Goal: Task Accomplishment & Management: Manage account settings

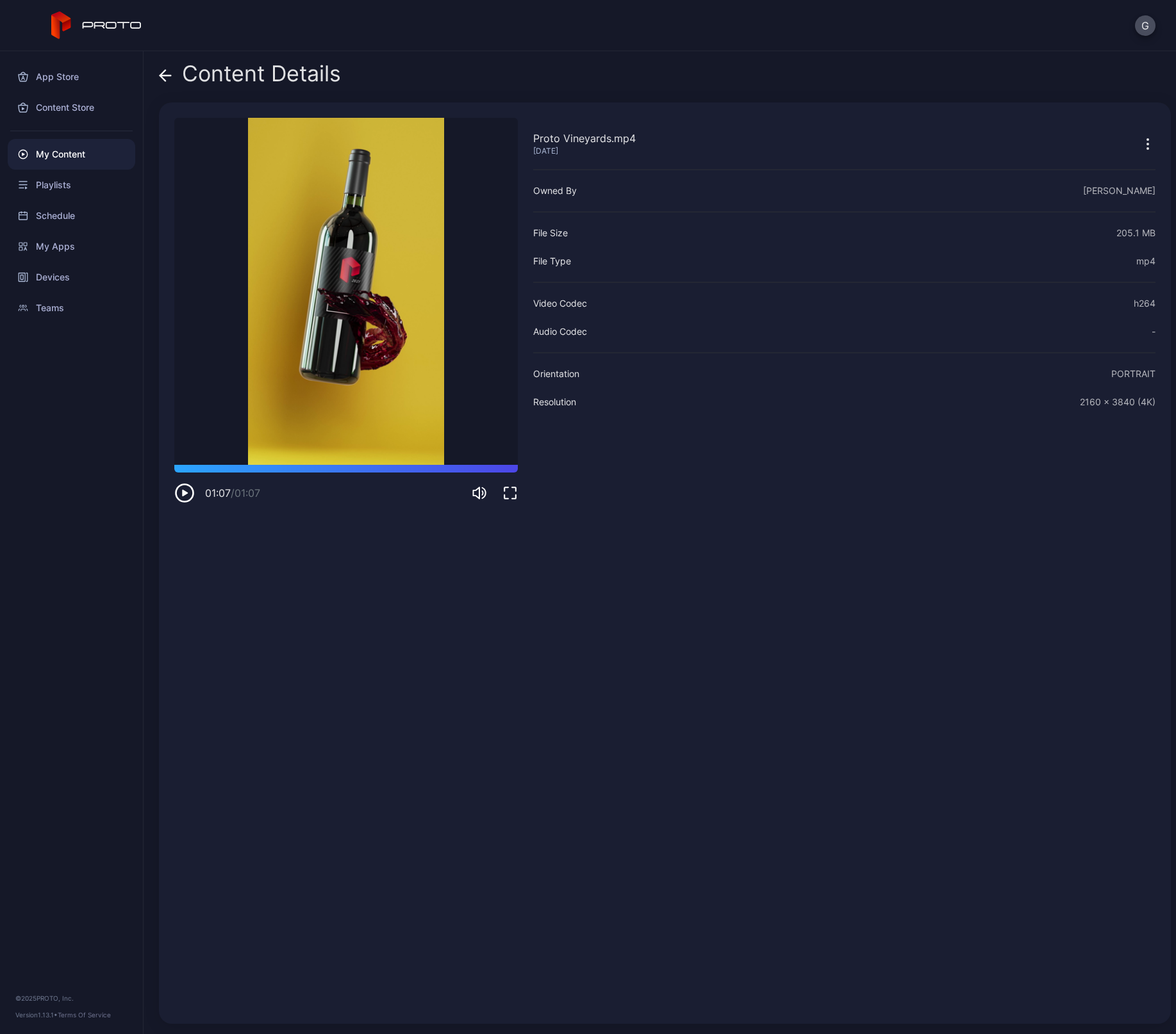
click at [173, 72] on div "Content Details" at bounding box center [250, 77] width 182 height 30
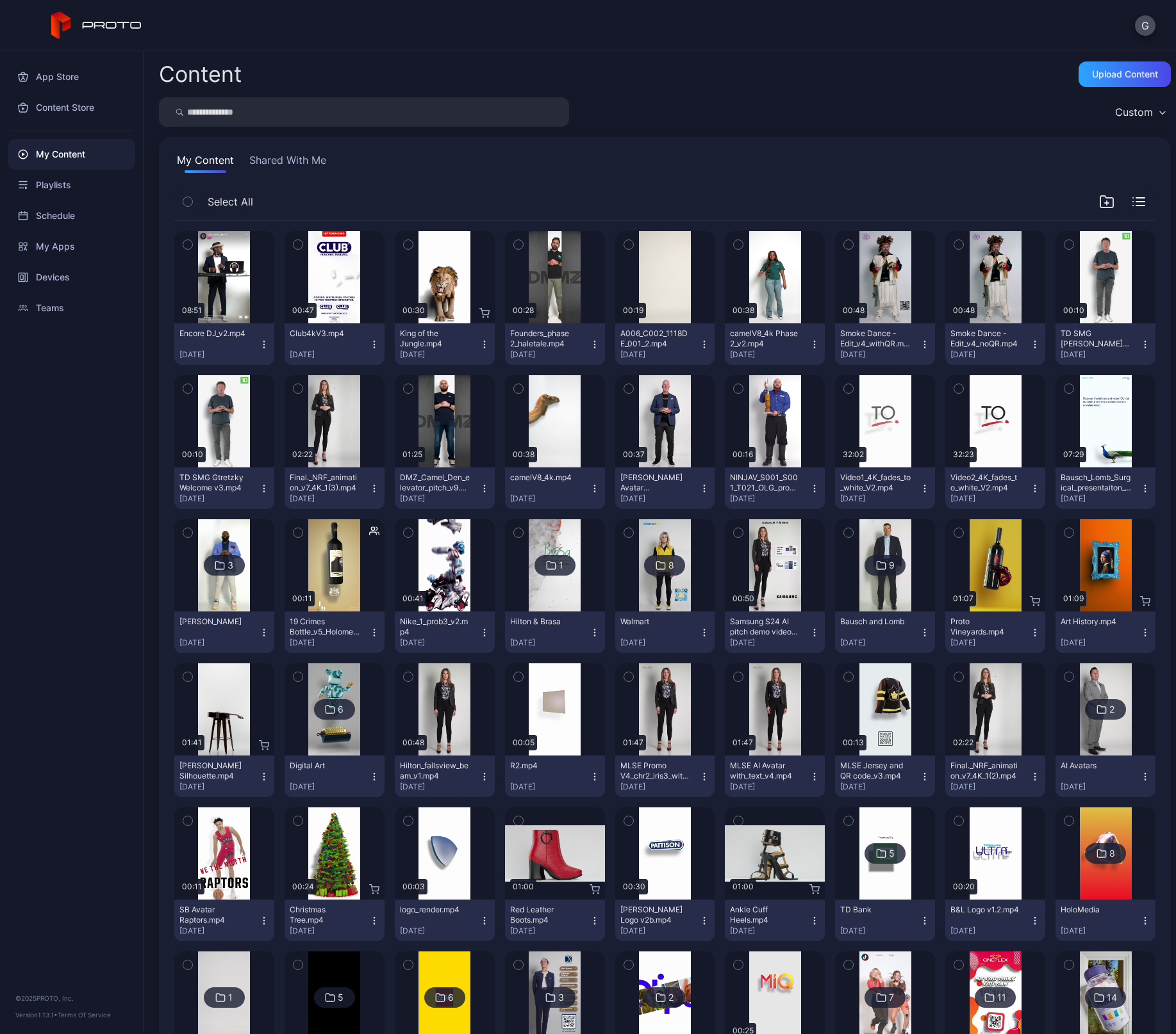
scroll to position [55, 0]
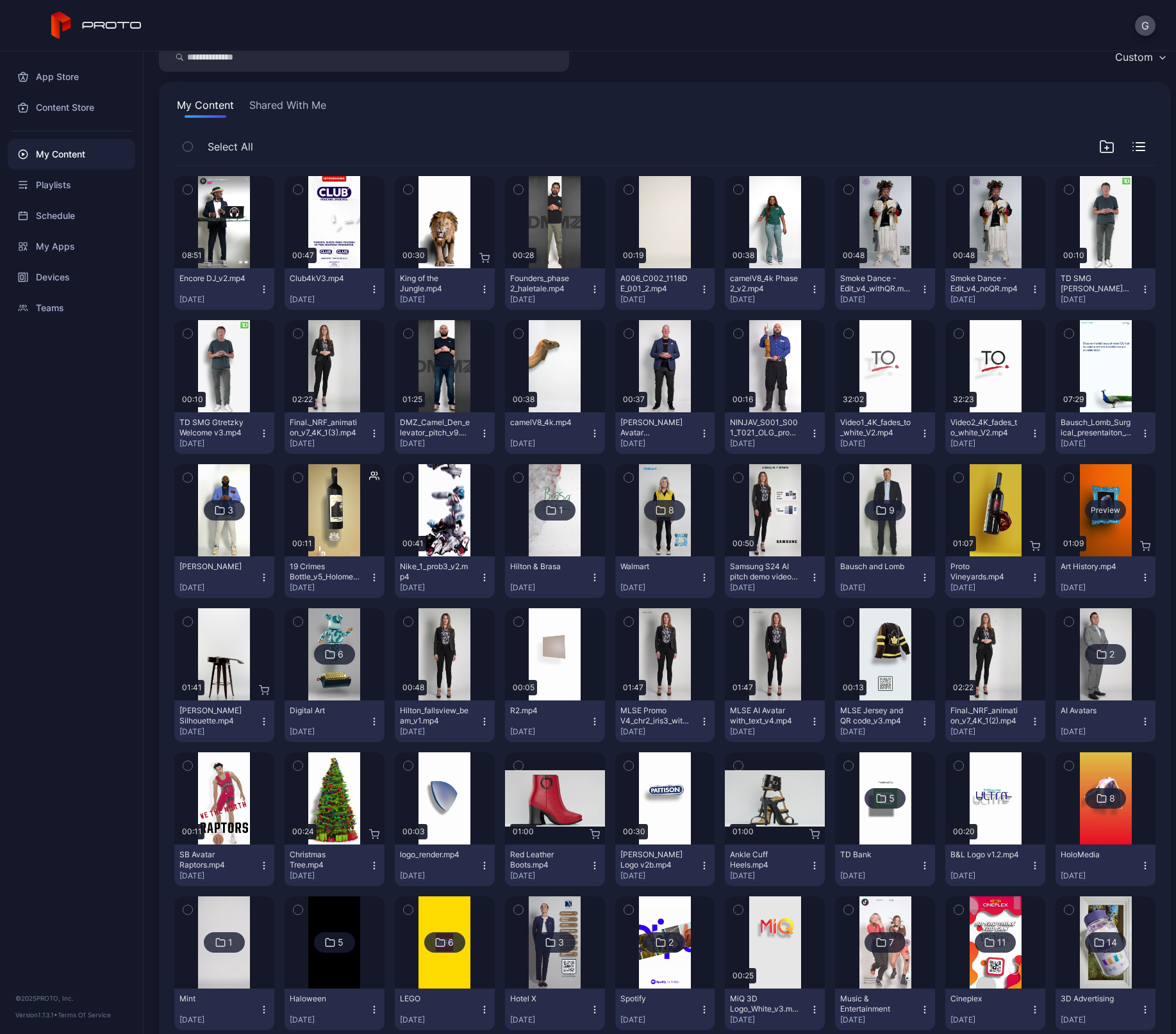
click at [1098, 504] on div "Preview" at bounding box center [1105, 511] width 41 height 21
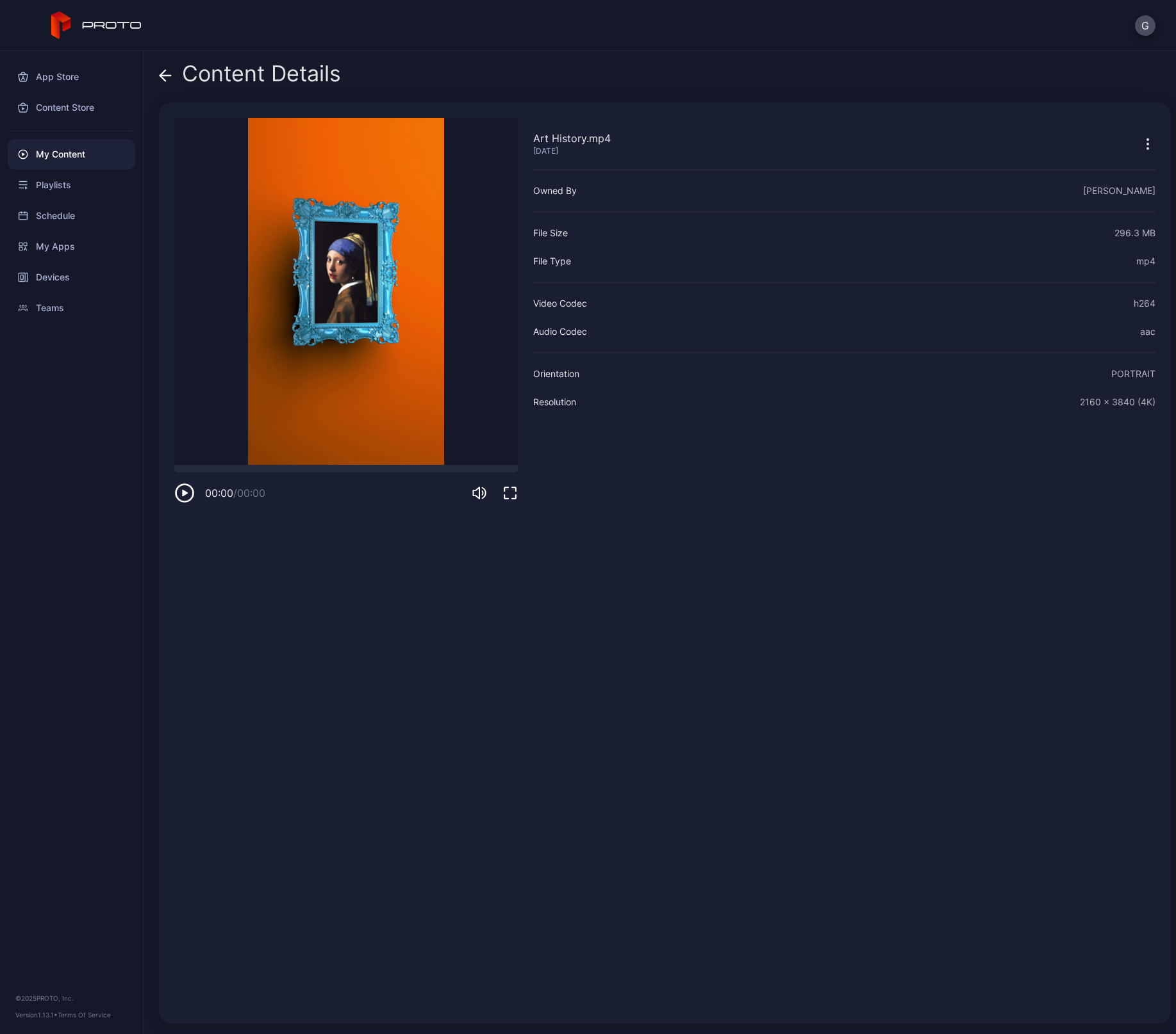
click at [1098, 504] on div "Content Details Art History.mp4 [DATE] Sorry, your browser doesn‘t support embe…" at bounding box center [659, 542] width 1033 height 983
drag, startPoint x: 686, startPoint y: 529, endPoint x: 566, endPoint y: 562, distance: 124.5
click at [566, 562] on div "Art History.mp4 [DATE] Owned By [PERSON_NAME] File Size 296.3 MB File Type mp4 …" at bounding box center [844, 563] width 622 height 891
click at [1140, 146] on icon "button" at bounding box center [1148, 144] width 15 height 15
click at [163, 72] on icon at bounding box center [162, 75] width 5 height 10
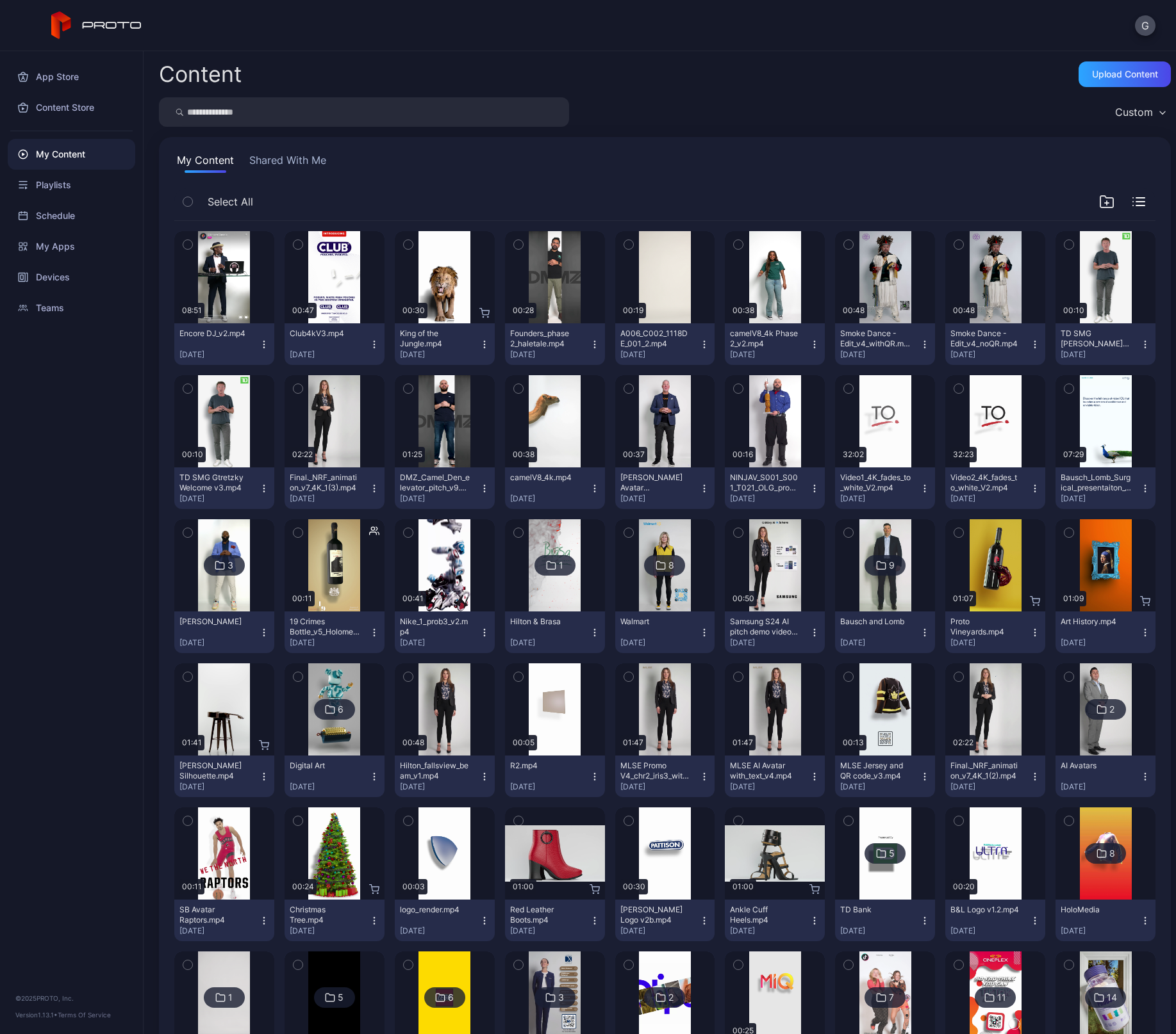
scroll to position [55, 0]
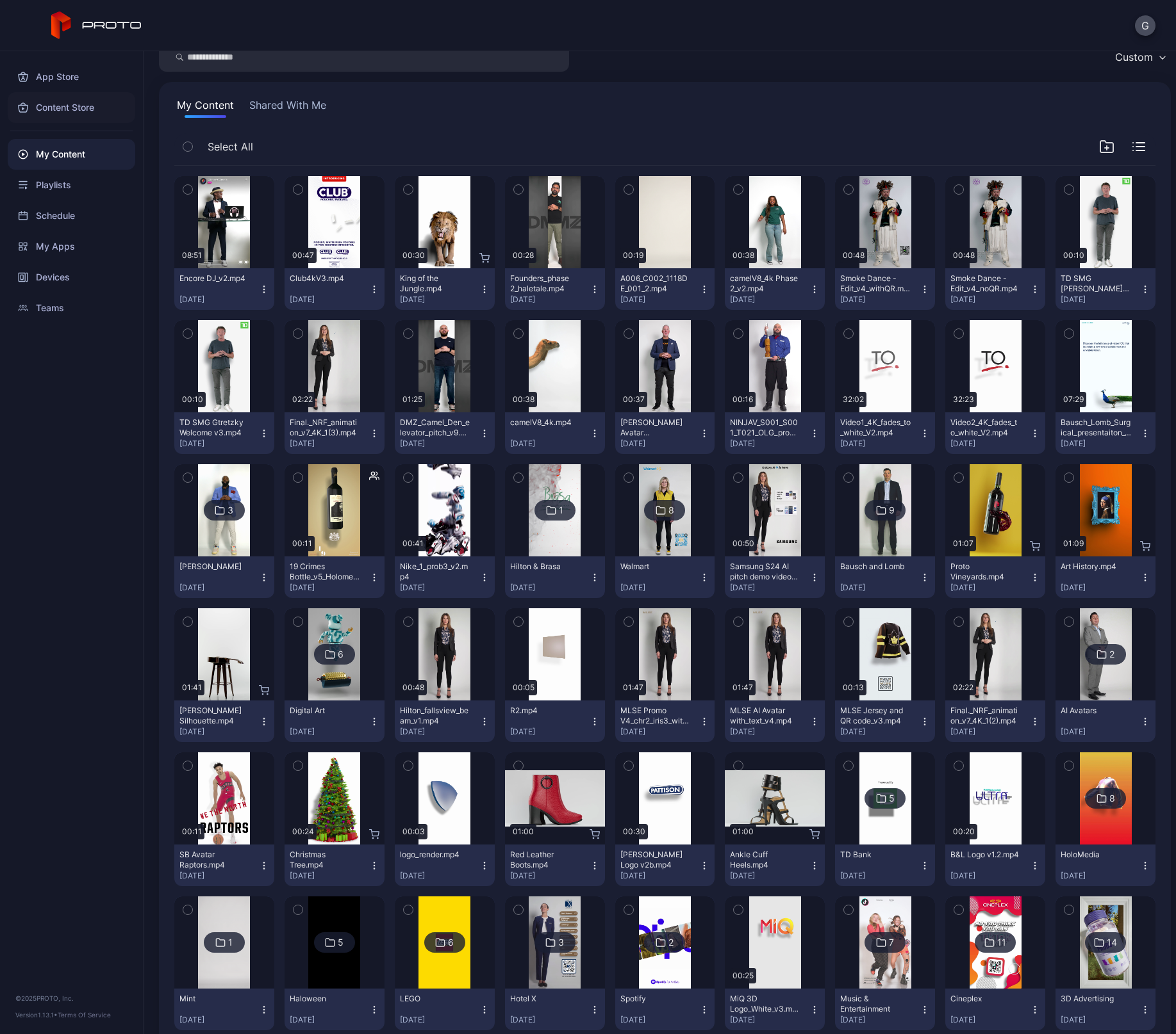
click at [66, 106] on div "Content Store" at bounding box center [71, 107] width 127 height 30
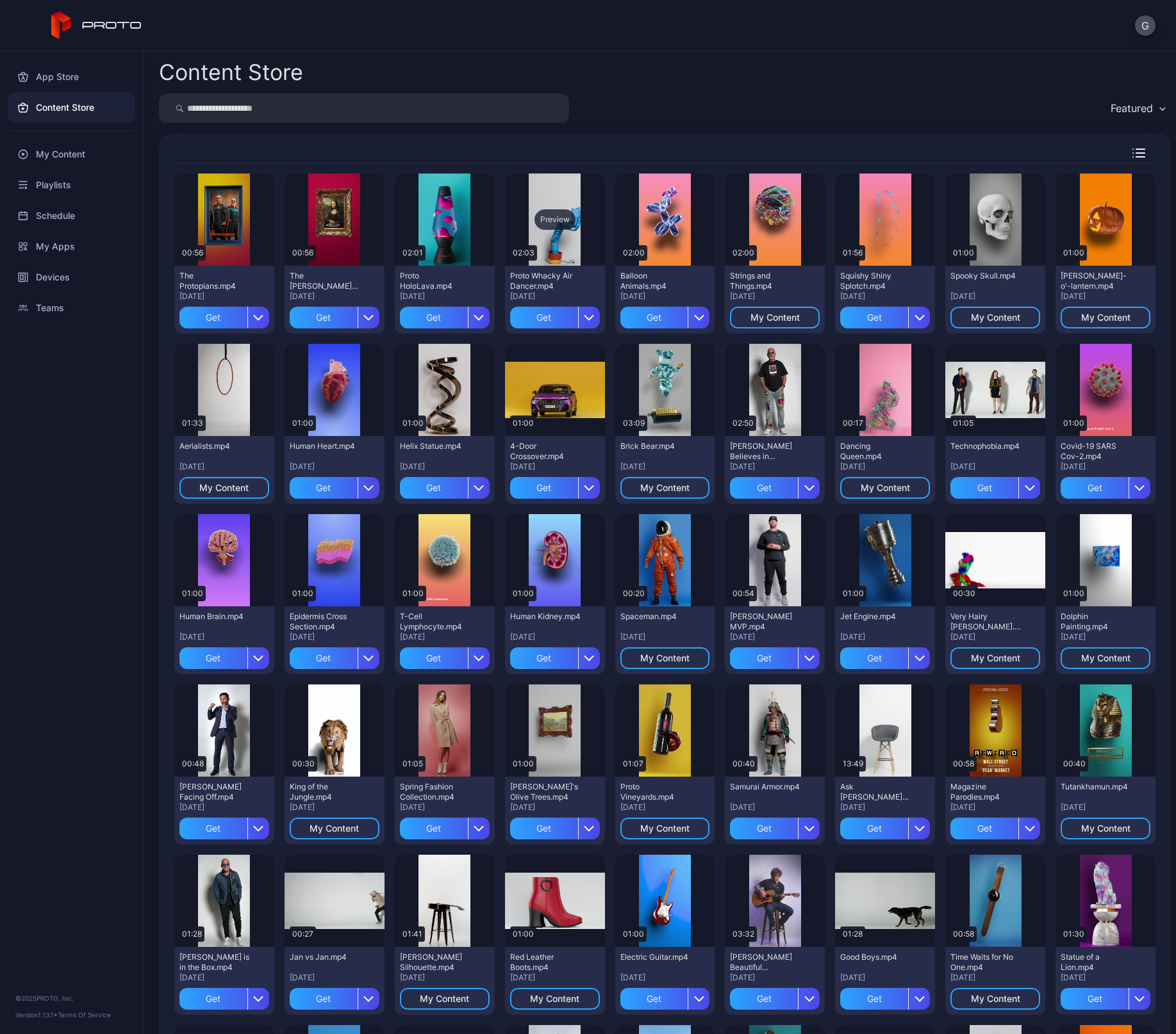
click at [542, 217] on div "Preview" at bounding box center [555, 220] width 41 height 21
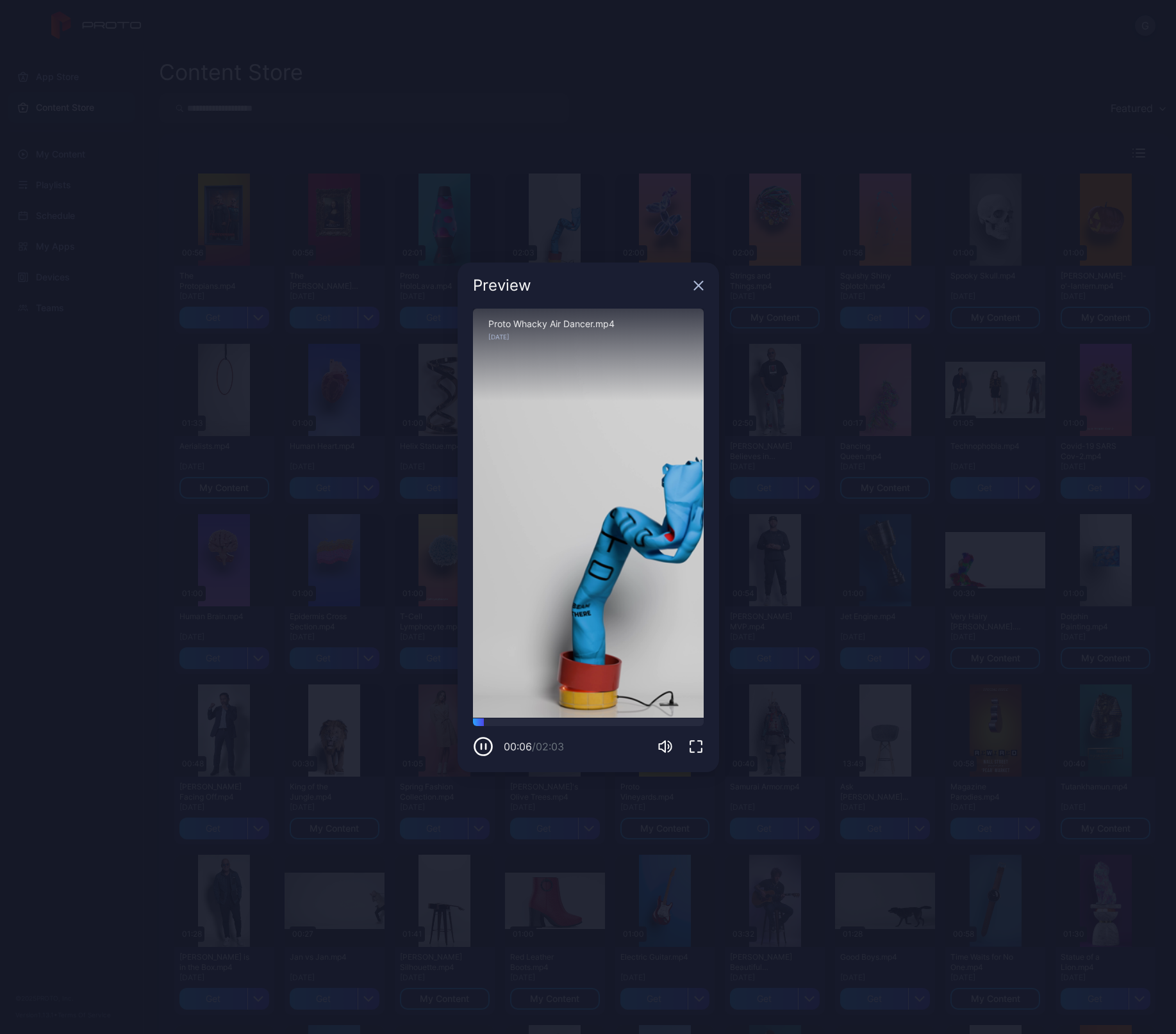
click at [697, 283] on icon "button" at bounding box center [698, 285] width 10 height 10
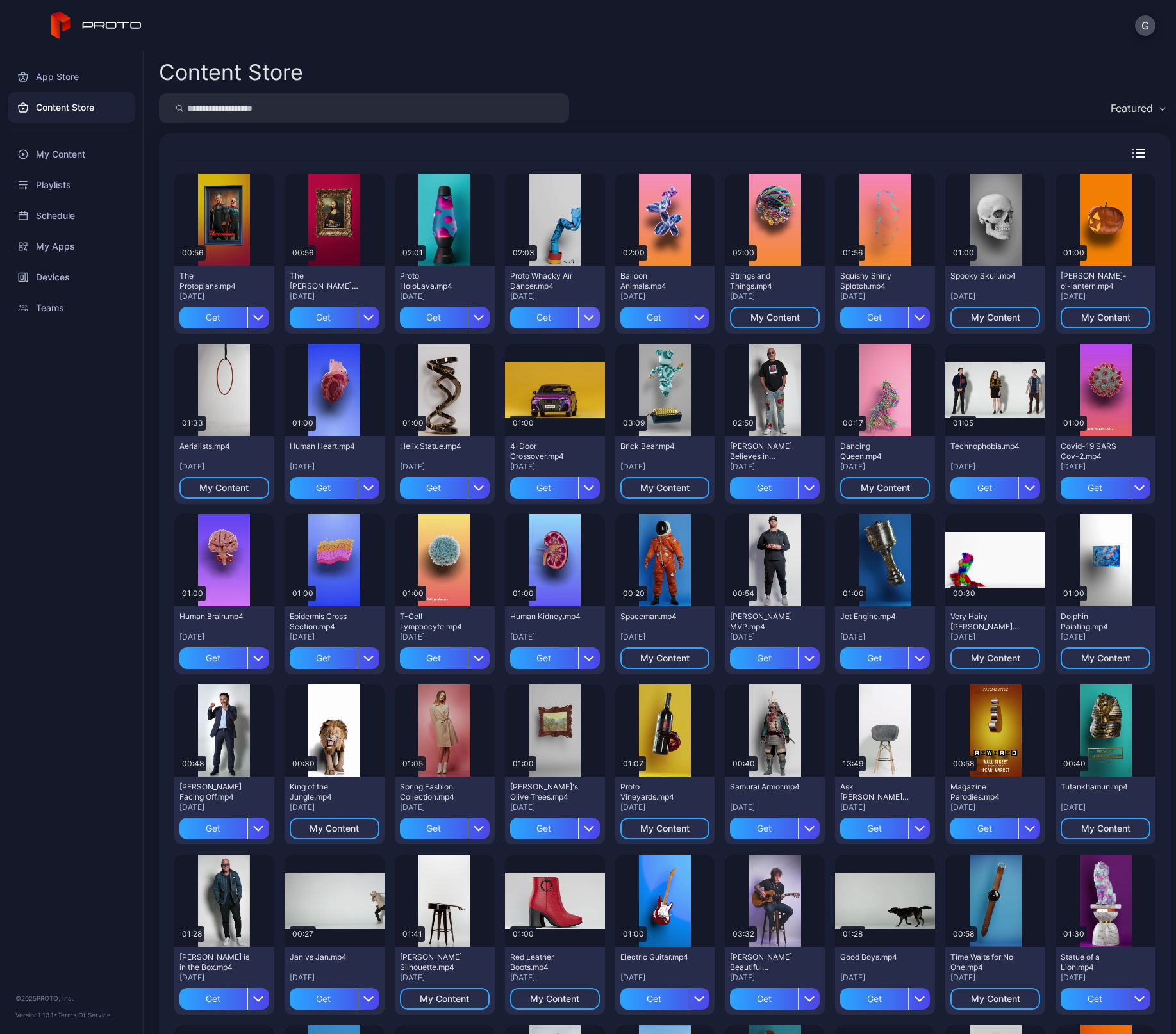
click at [585, 318] on icon "button" at bounding box center [589, 318] width 9 height 4
click at [512, 355] on button "Get" at bounding box center [548, 355] width 109 height 41
click at [241, 249] on div "Preview" at bounding box center [223, 219] width 100 height 92
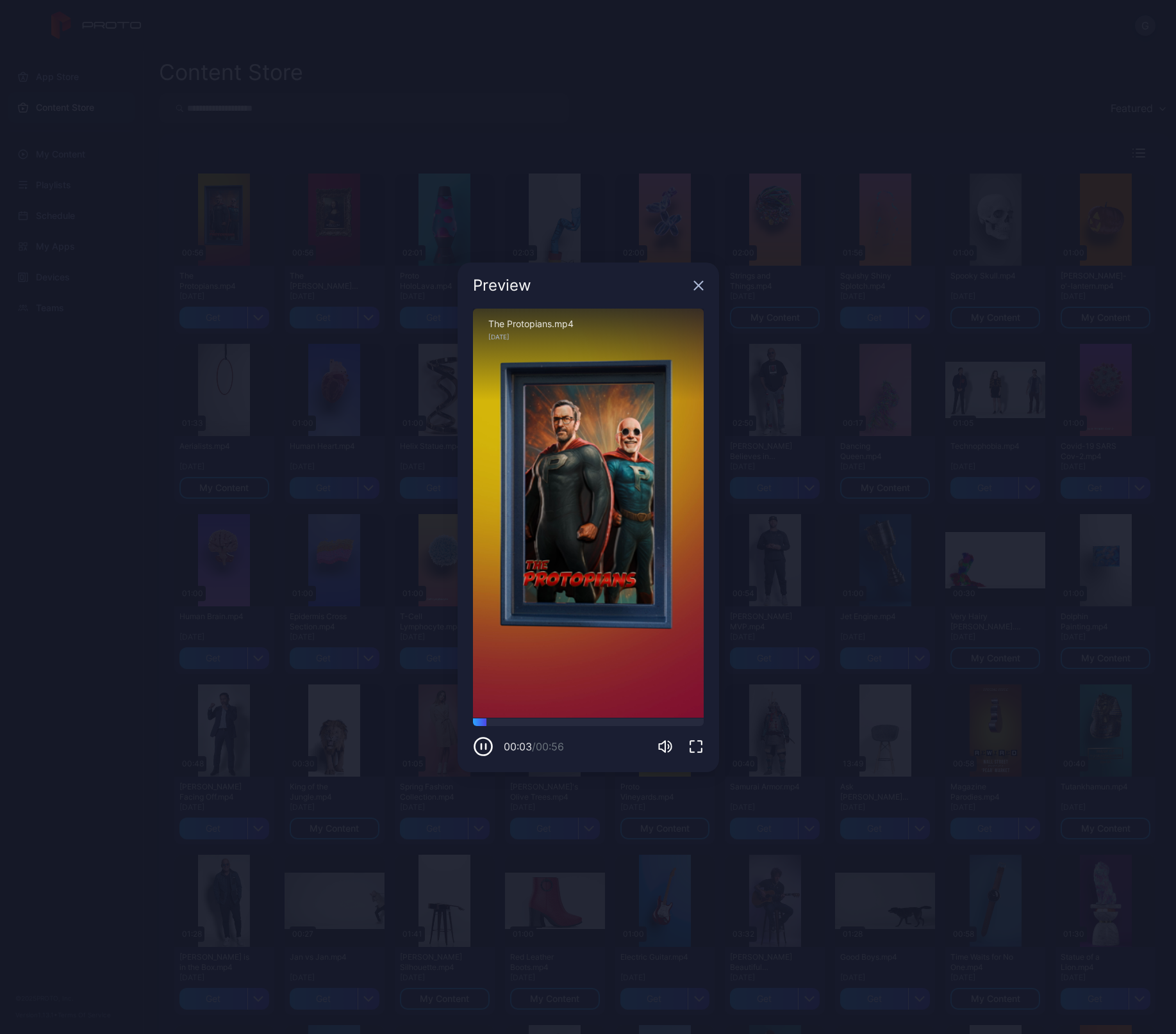
click at [703, 284] on icon "button" at bounding box center [698, 285] width 10 height 10
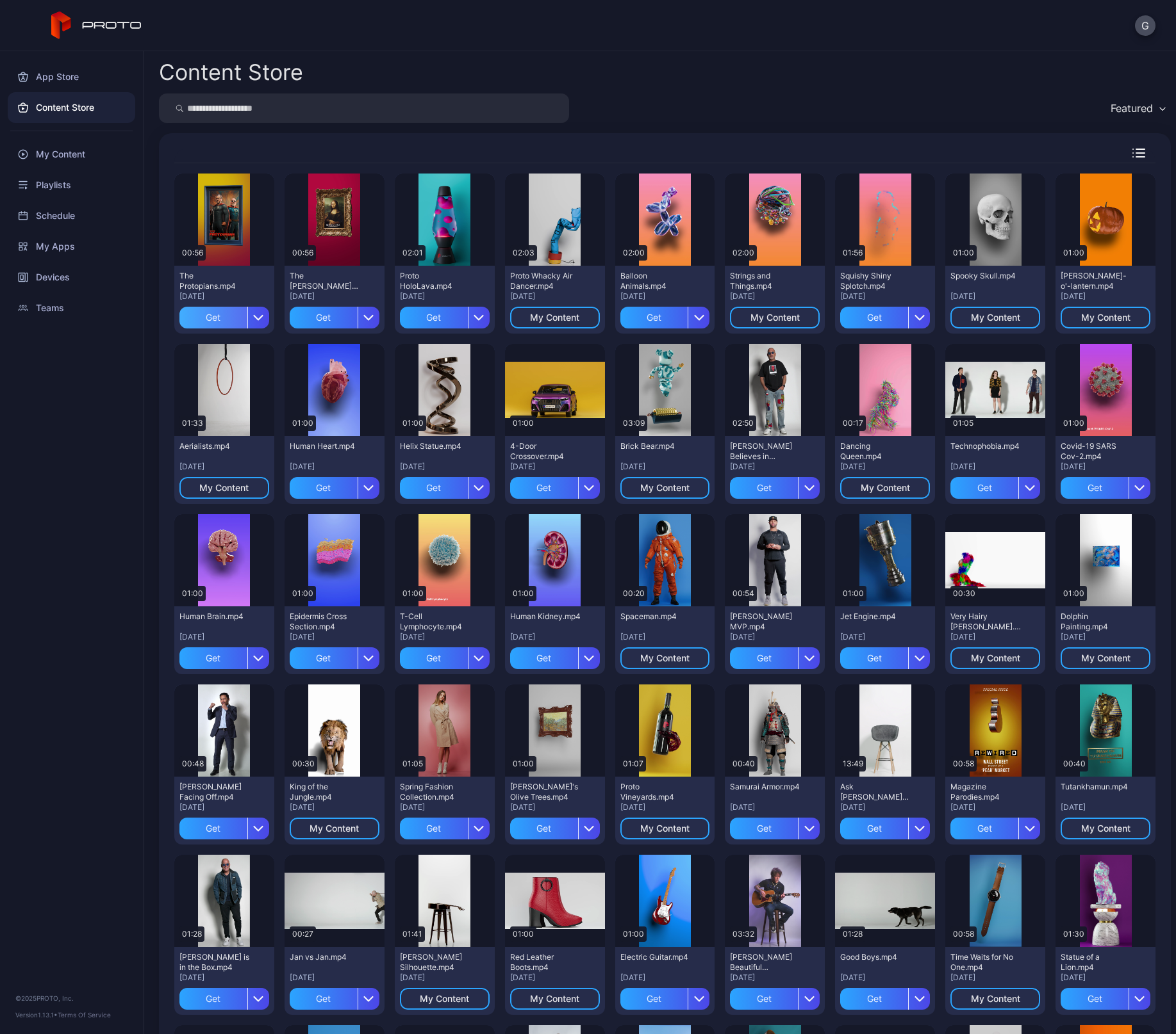
click at [224, 316] on div "Get" at bounding box center [213, 317] width 67 height 22
click at [58, 146] on div "My Content" at bounding box center [71, 154] width 127 height 30
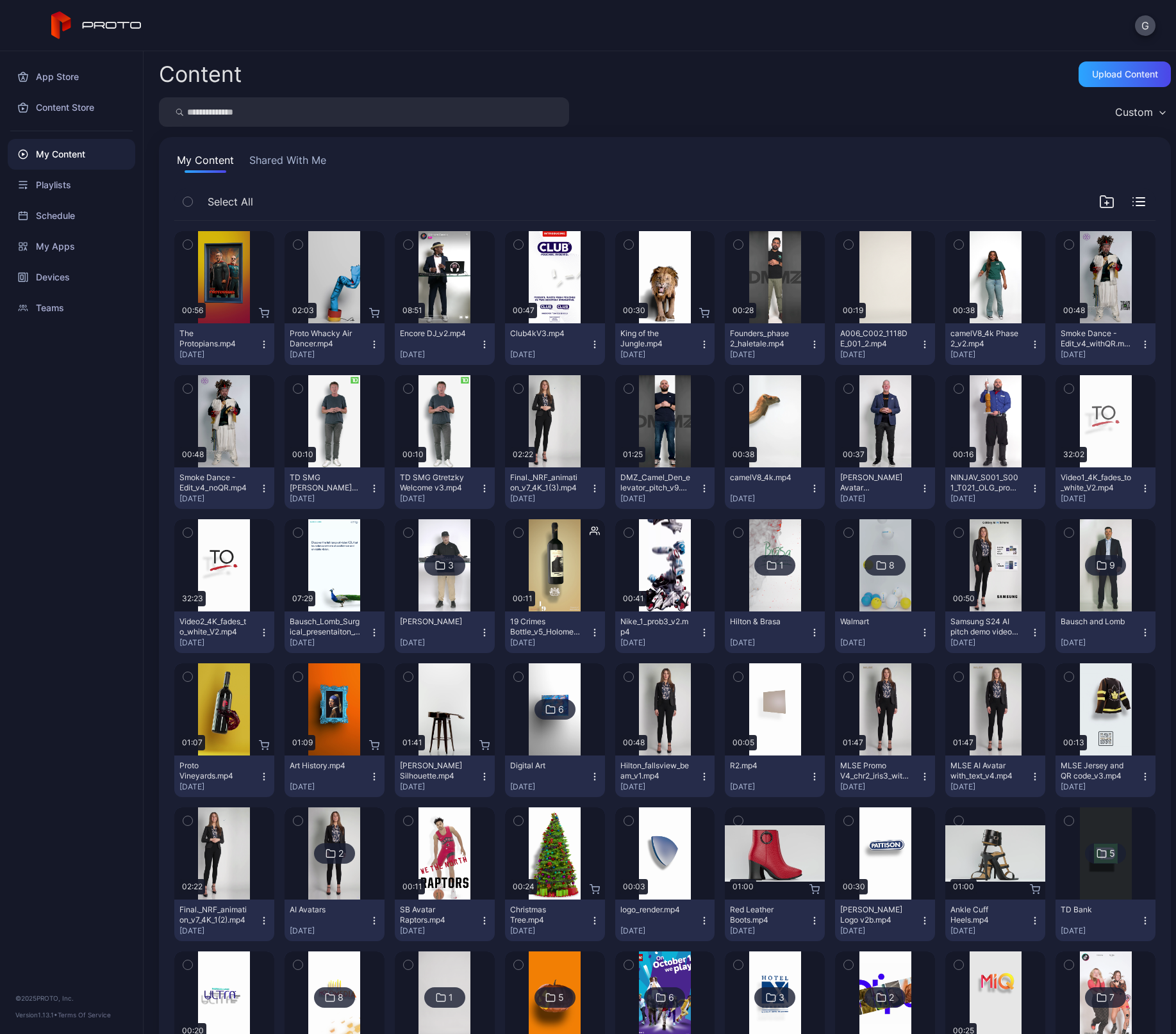
click at [262, 343] on icon "button" at bounding box center [263, 344] width 10 height 10
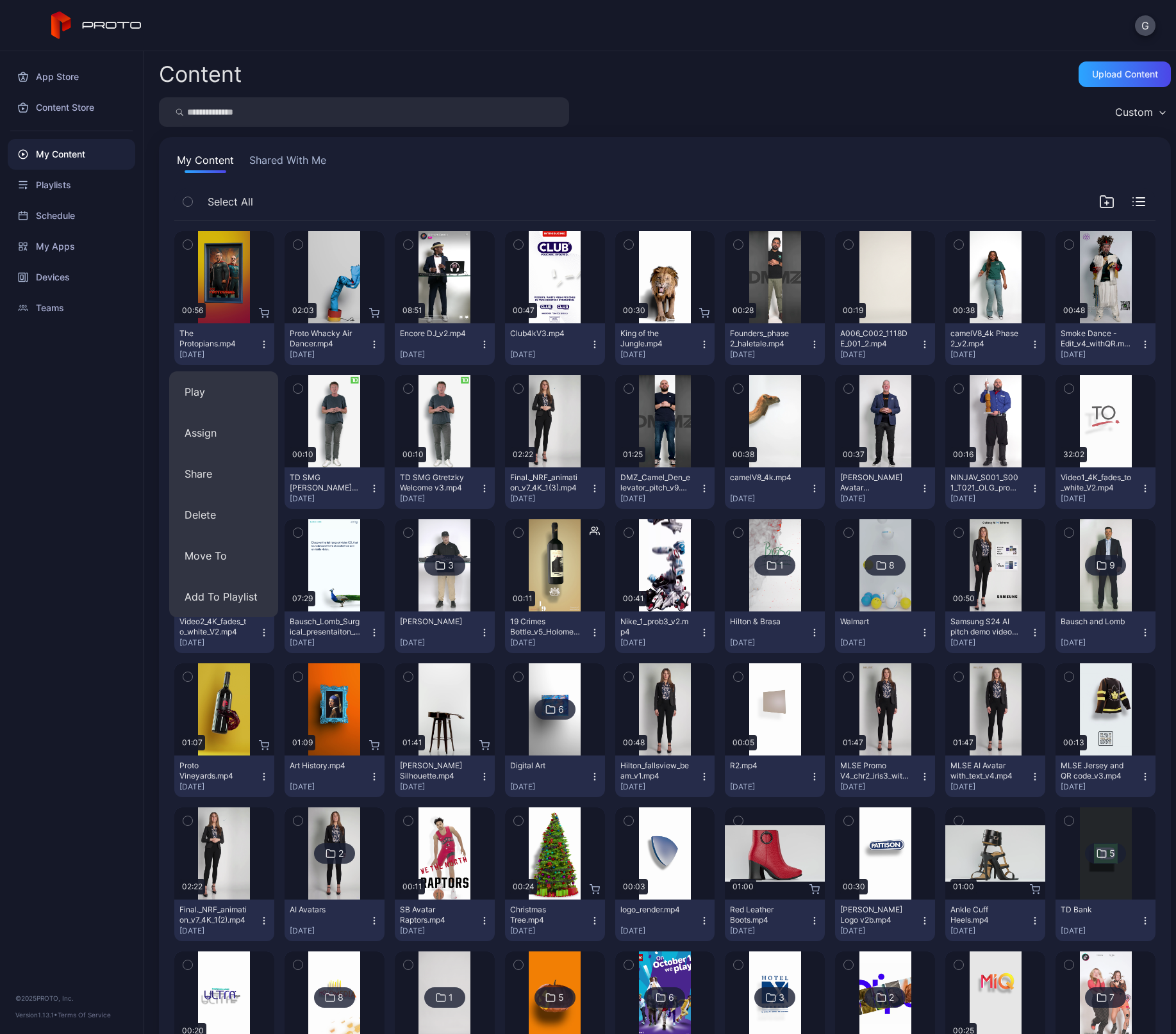
click at [753, 153] on div "My Content Shared With Me" at bounding box center [664, 163] width 981 height 21
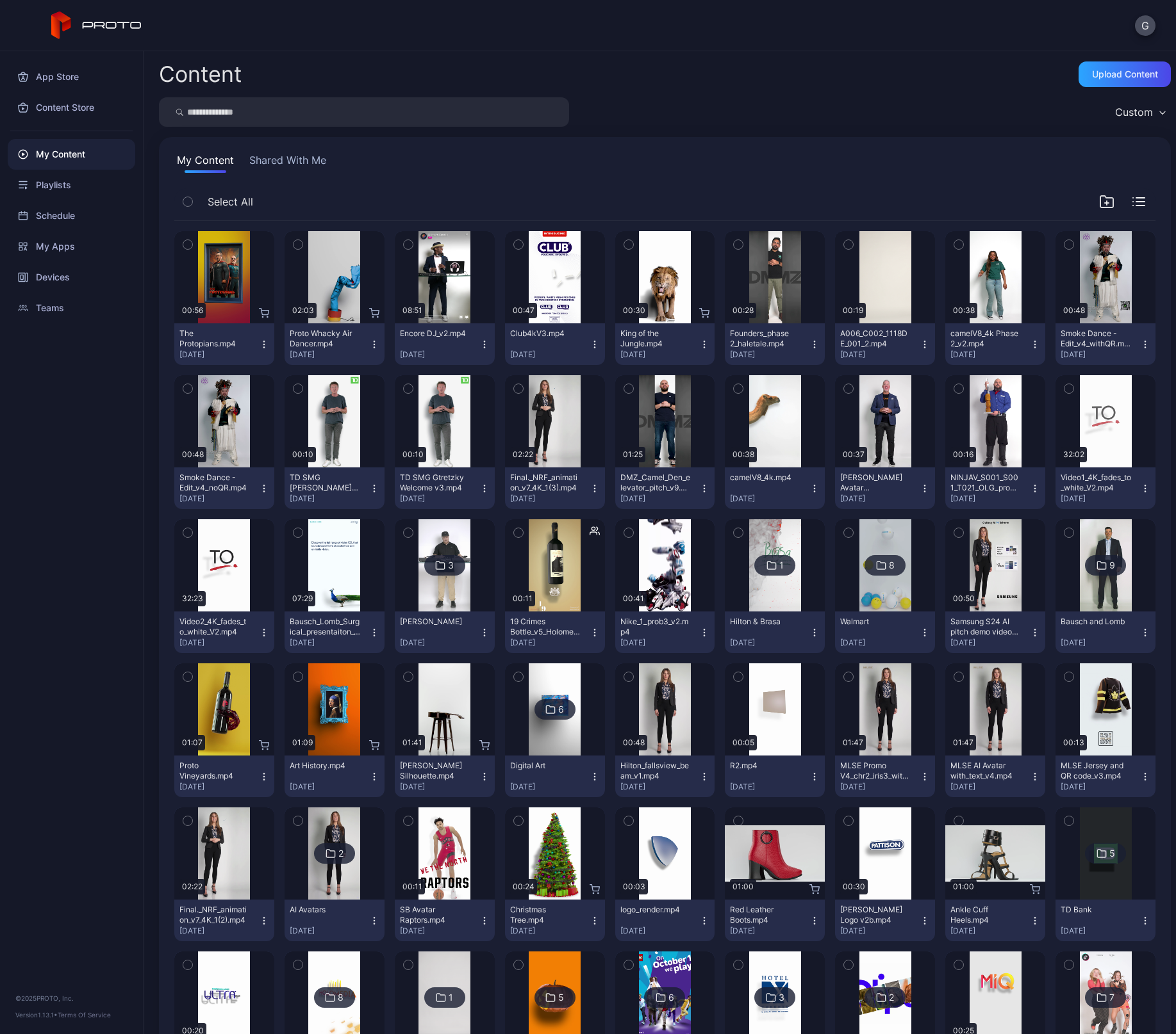
click at [369, 347] on icon "button" at bounding box center [373, 344] width 10 height 10
click at [41, 274] on div "Devices" at bounding box center [71, 277] width 127 height 30
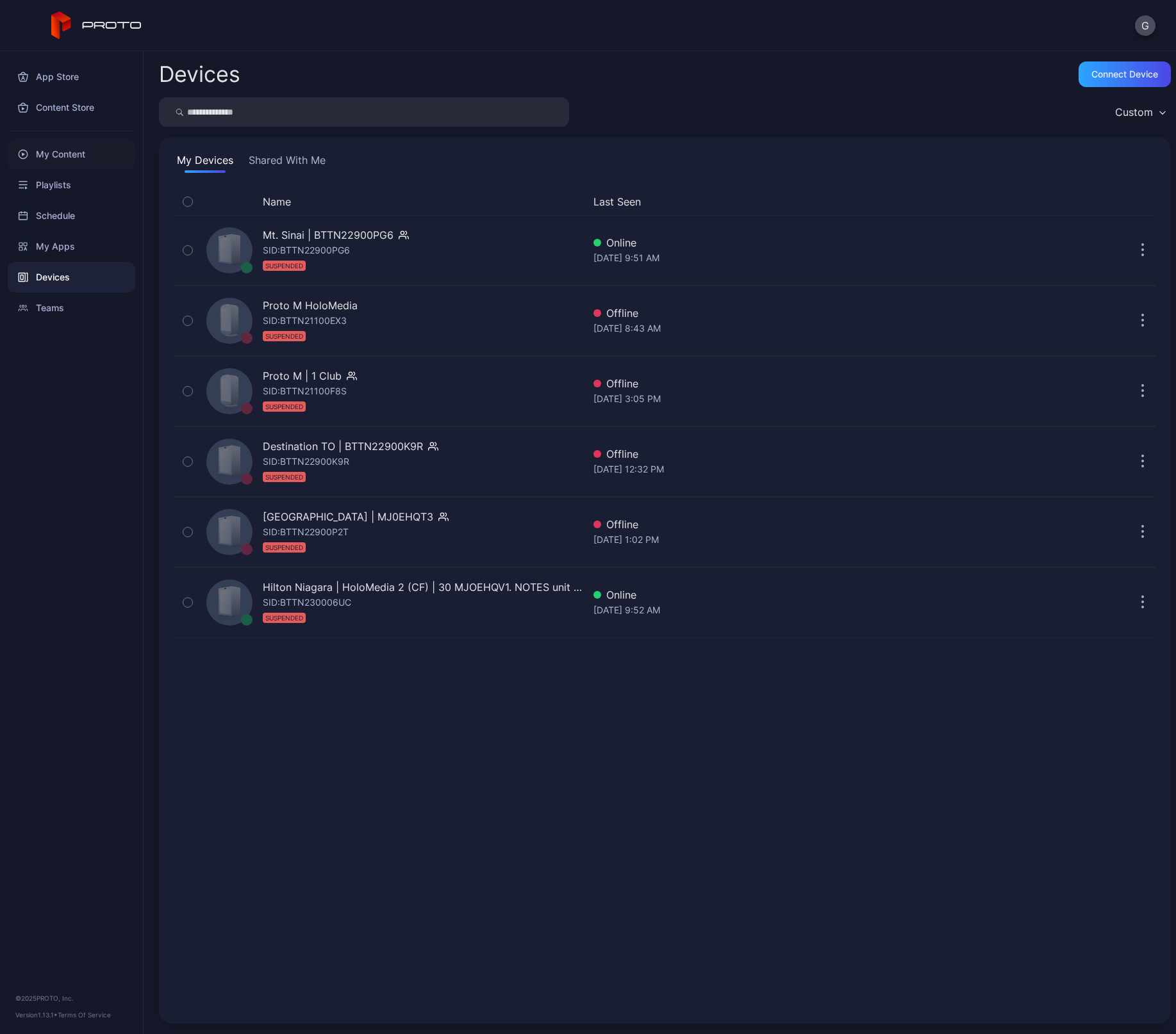
click at [56, 148] on div "My Content" at bounding box center [71, 154] width 127 height 30
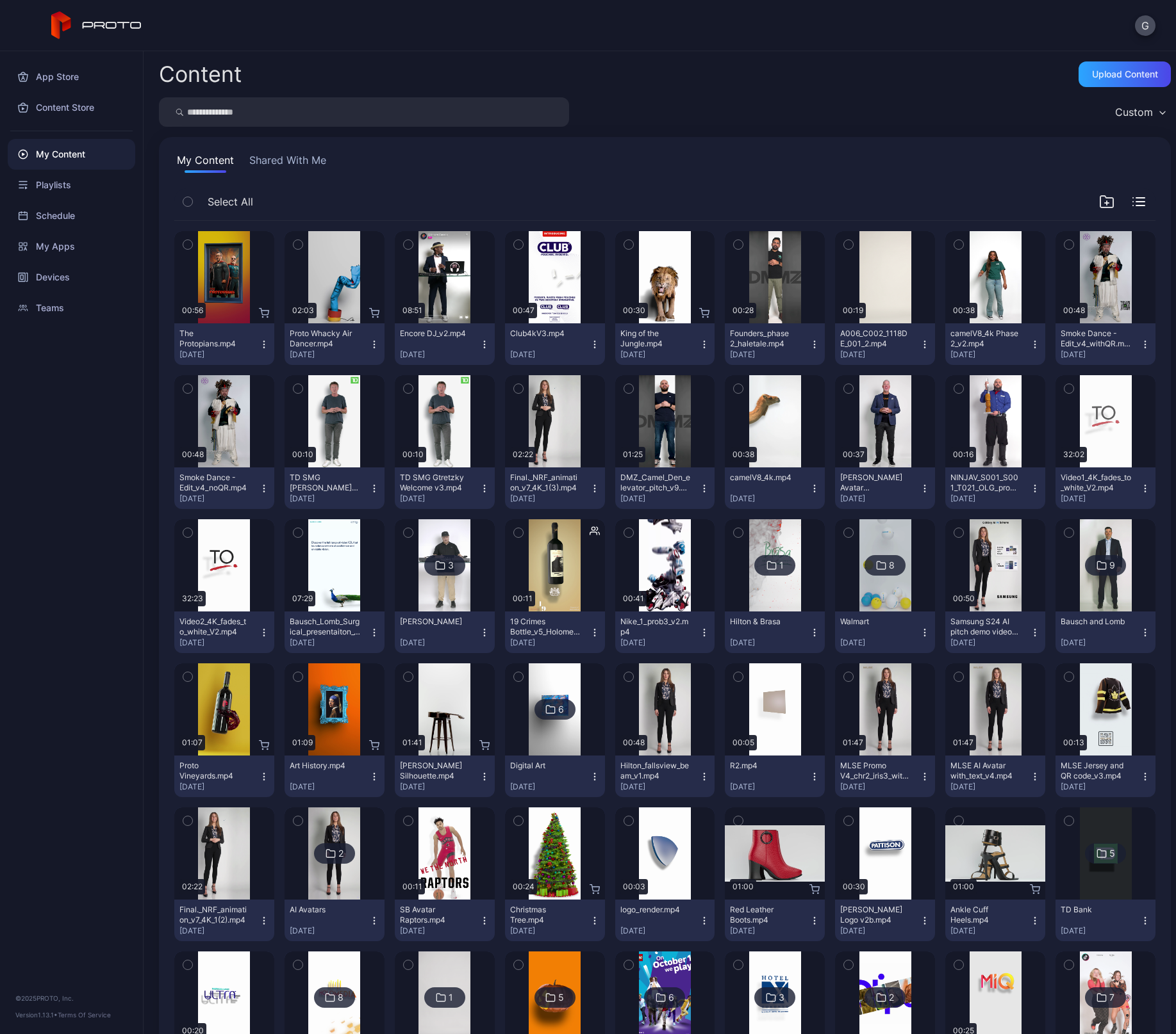
click at [371, 342] on icon "button" at bounding box center [373, 344] width 10 height 10
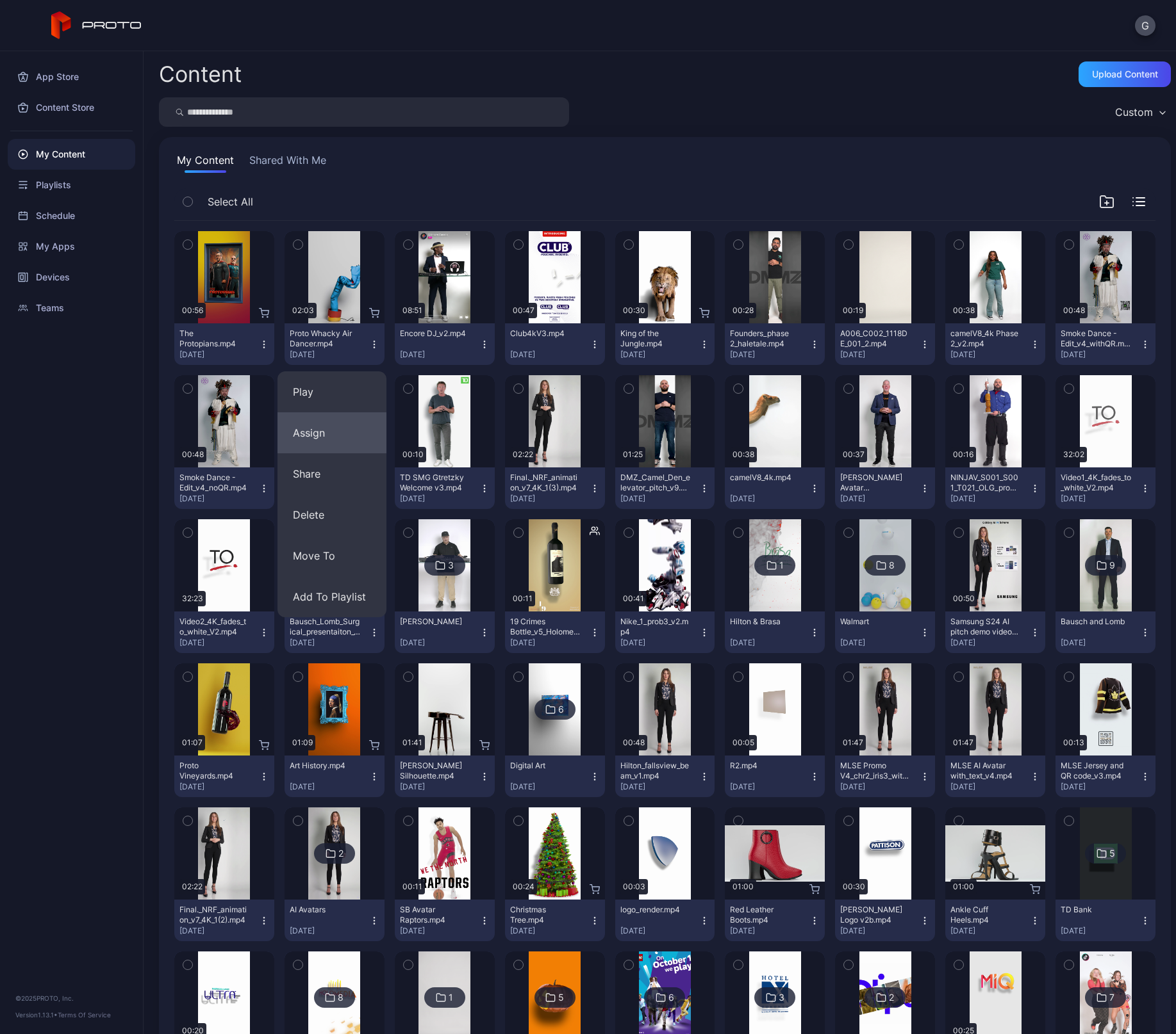
click at [305, 424] on button "Assign" at bounding box center [332, 432] width 109 height 41
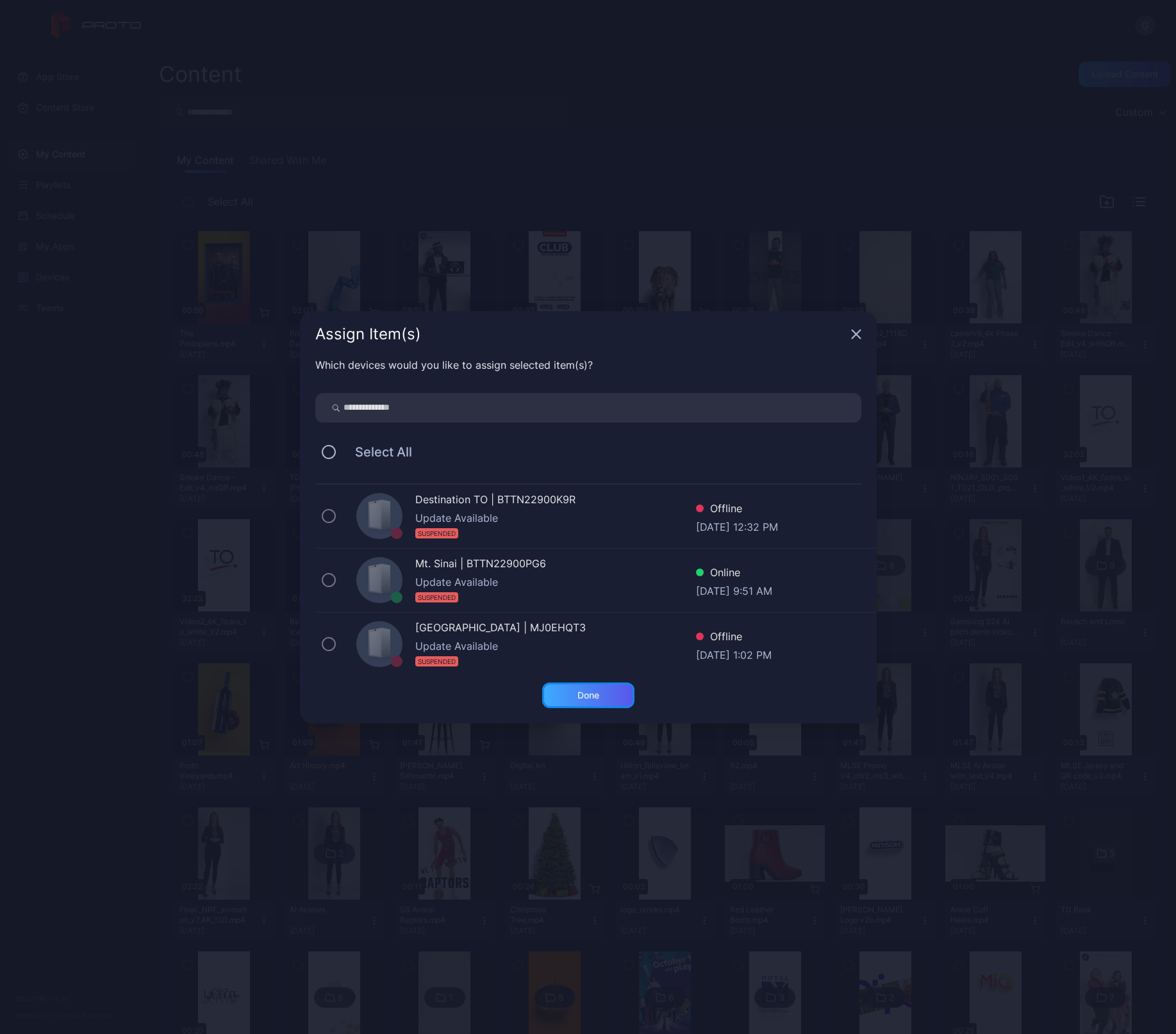
click at [599, 693] on div "Done" at bounding box center [588, 695] width 22 height 10
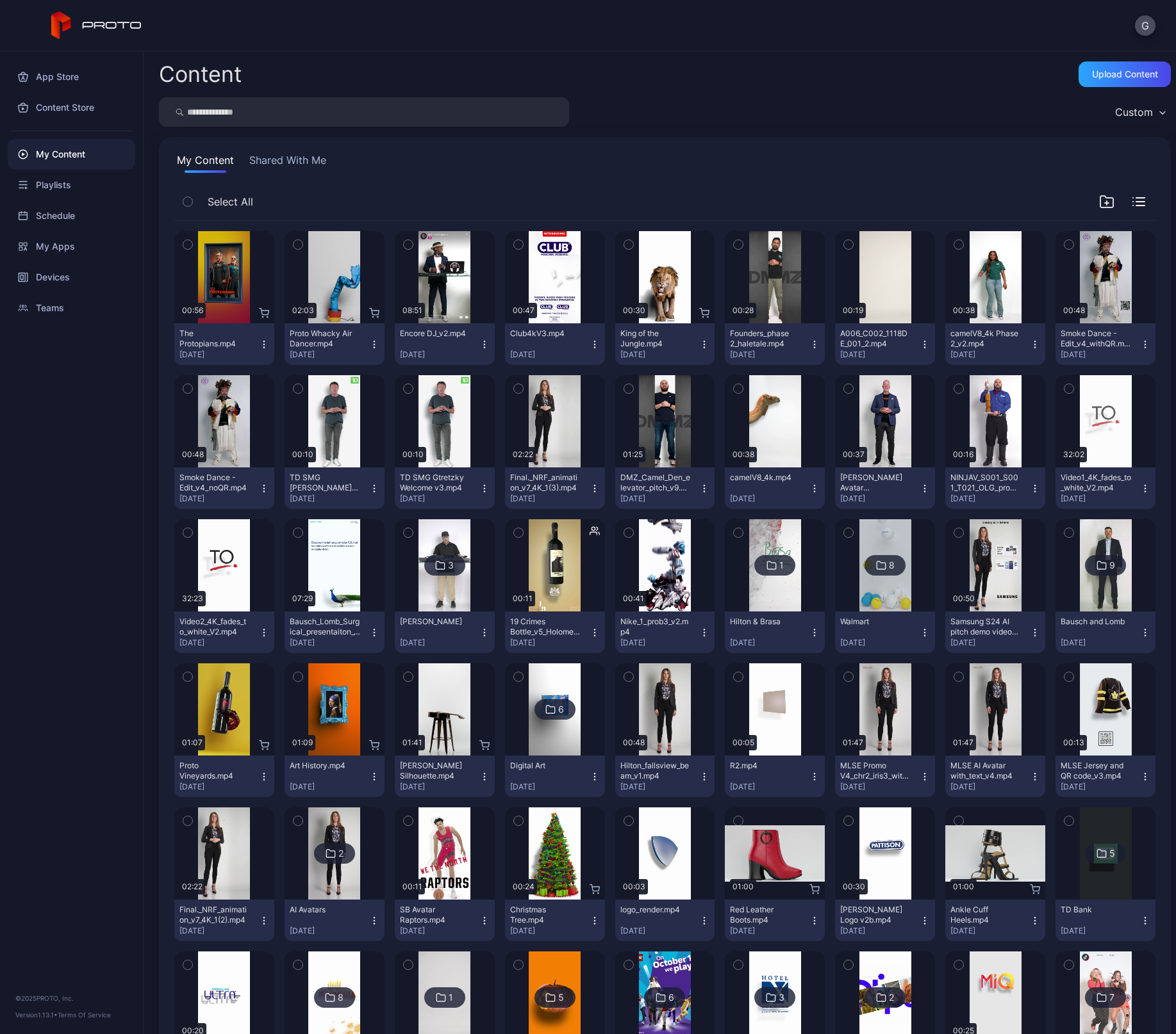
click at [369, 343] on icon "button" at bounding box center [373, 344] width 10 height 10
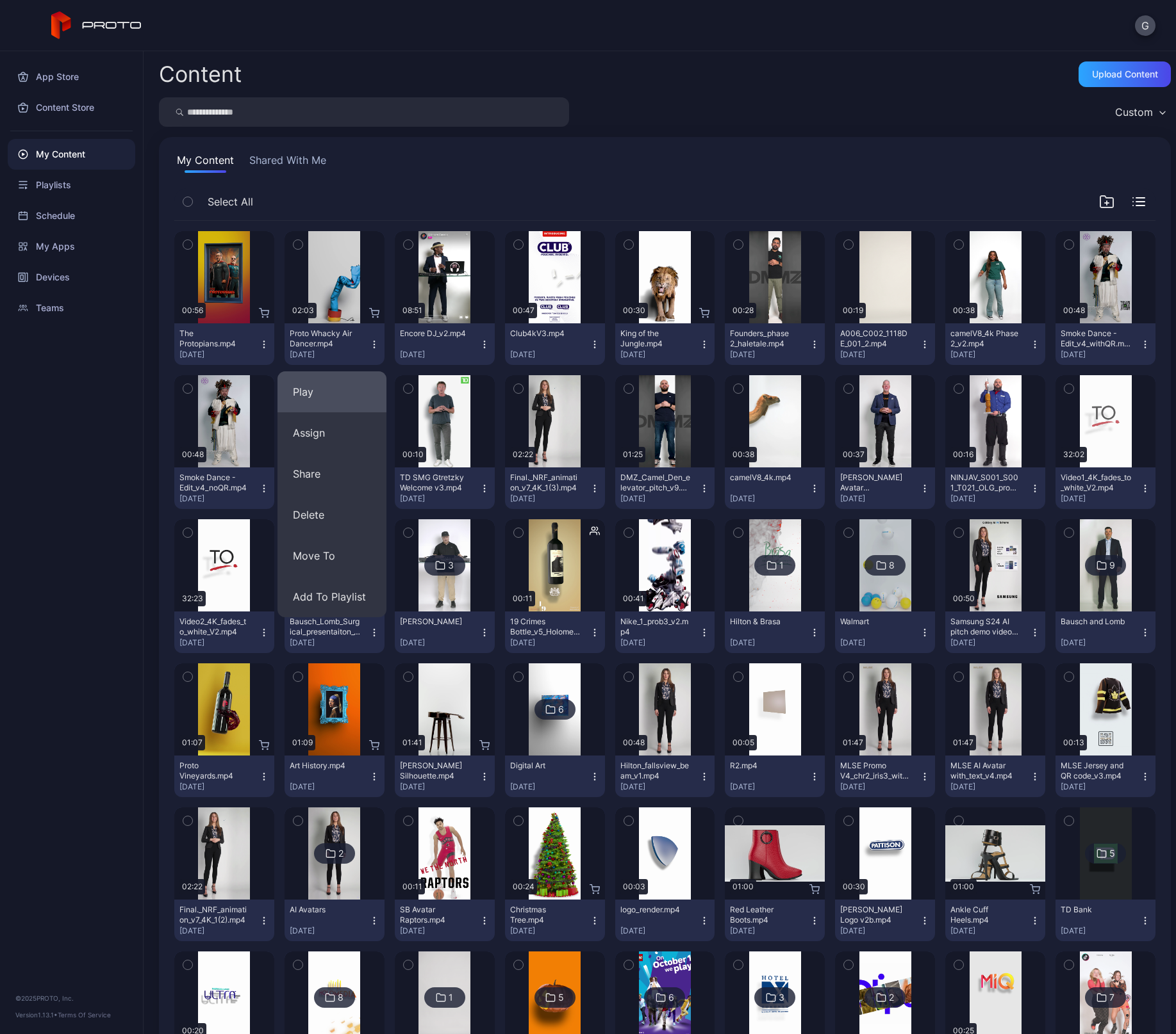
click at [327, 382] on button "Play" at bounding box center [332, 391] width 109 height 41
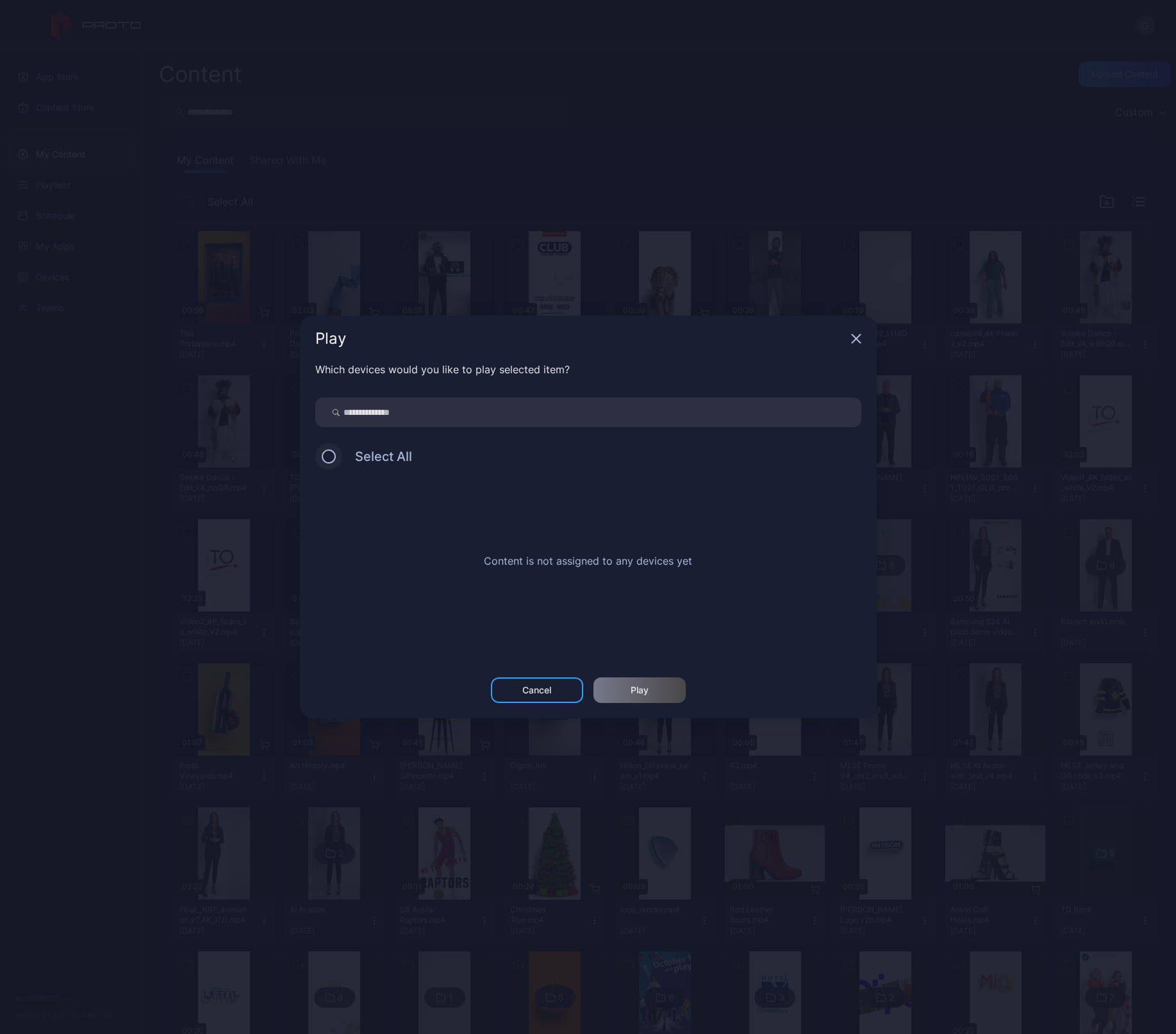
click at [327, 458] on button at bounding box center [329, 456] width 14 height 14
click at [537, 682] on div "Cancel" at bounding box center [537, 690] width 92 height 26
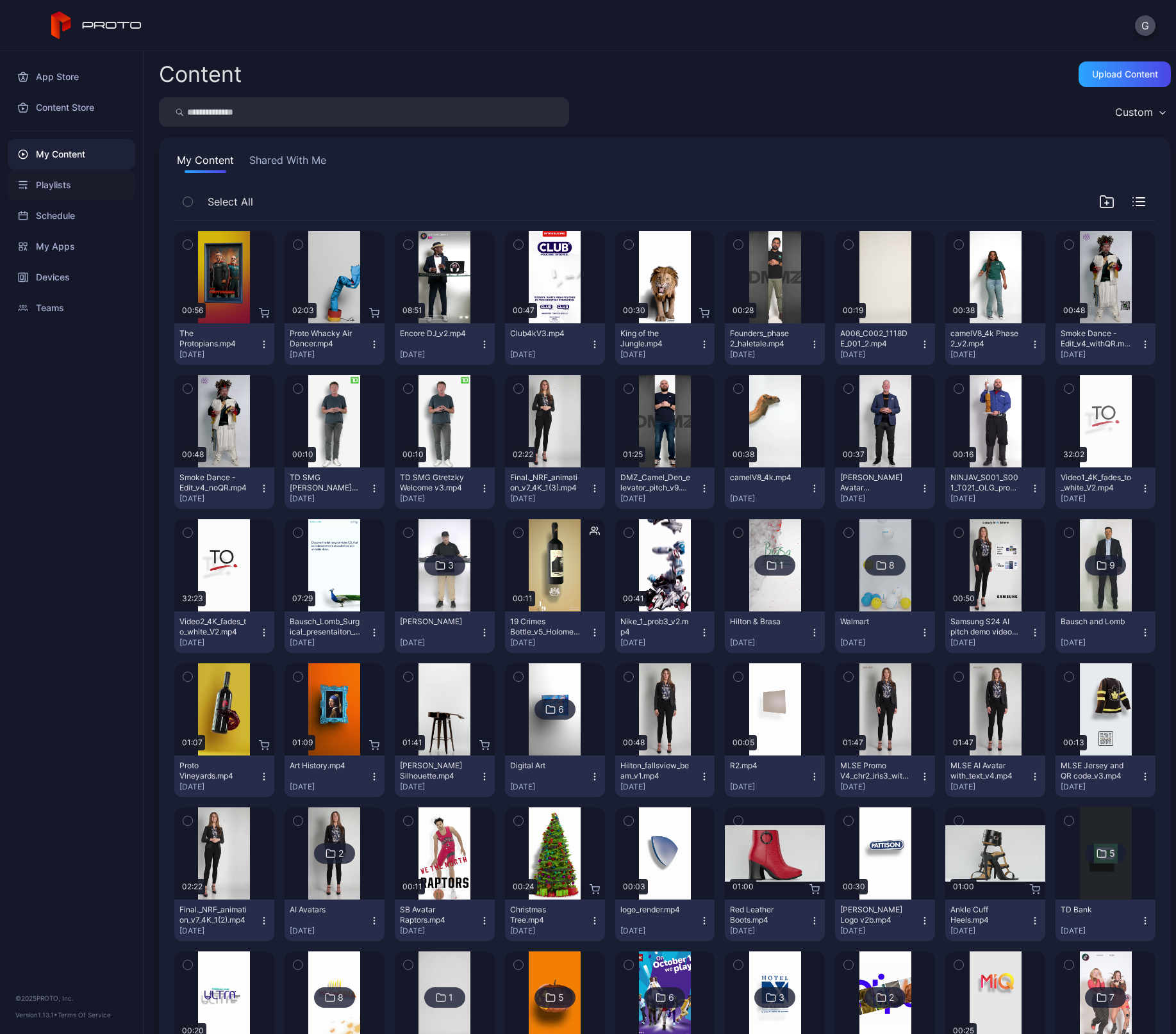
click at [45, 178] on div "Playlists" at bounding box center [71, 185] width 127 height 30
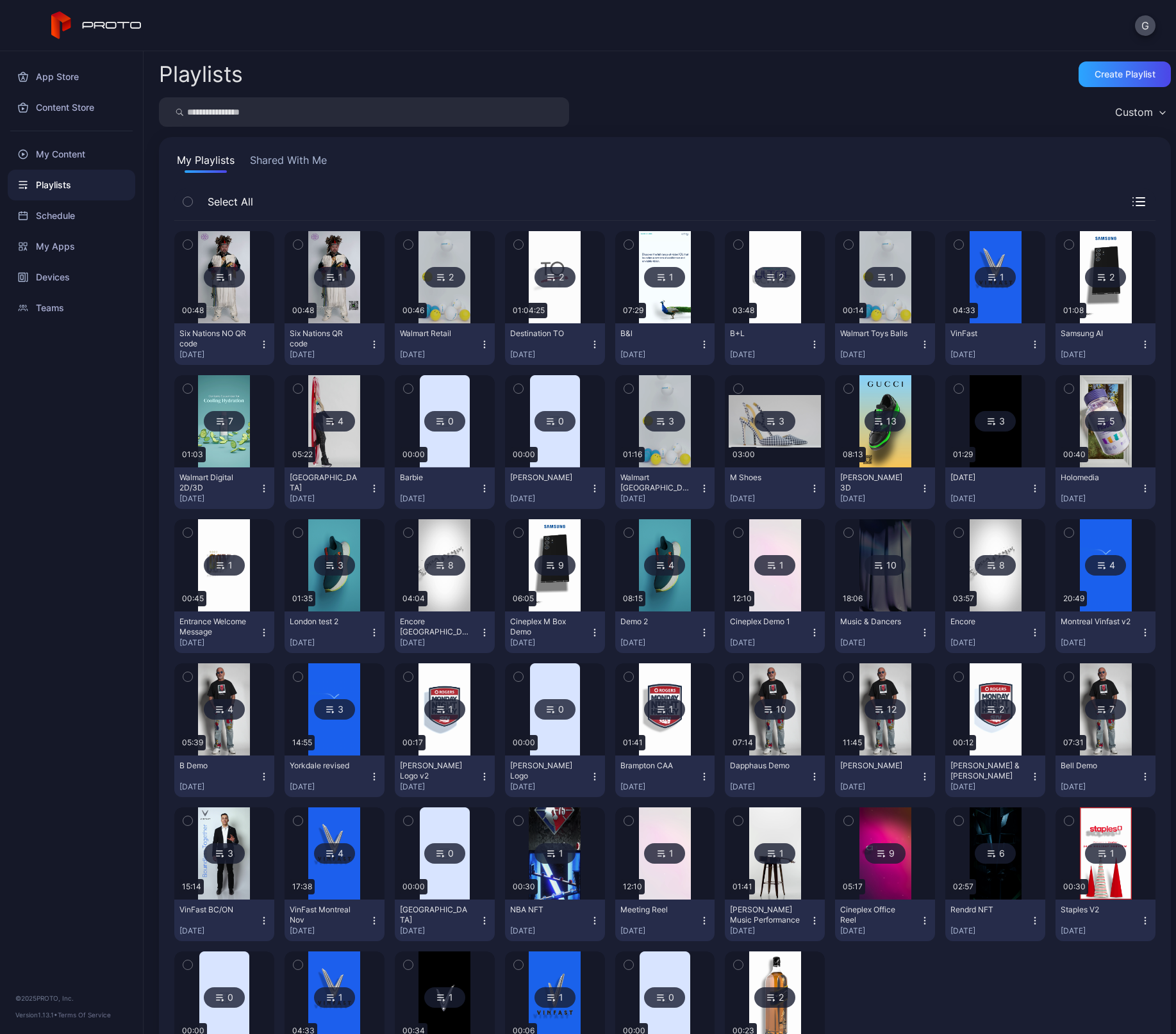
click at [873, 737] on img at bounding box center [884, 709] width 52 height 92
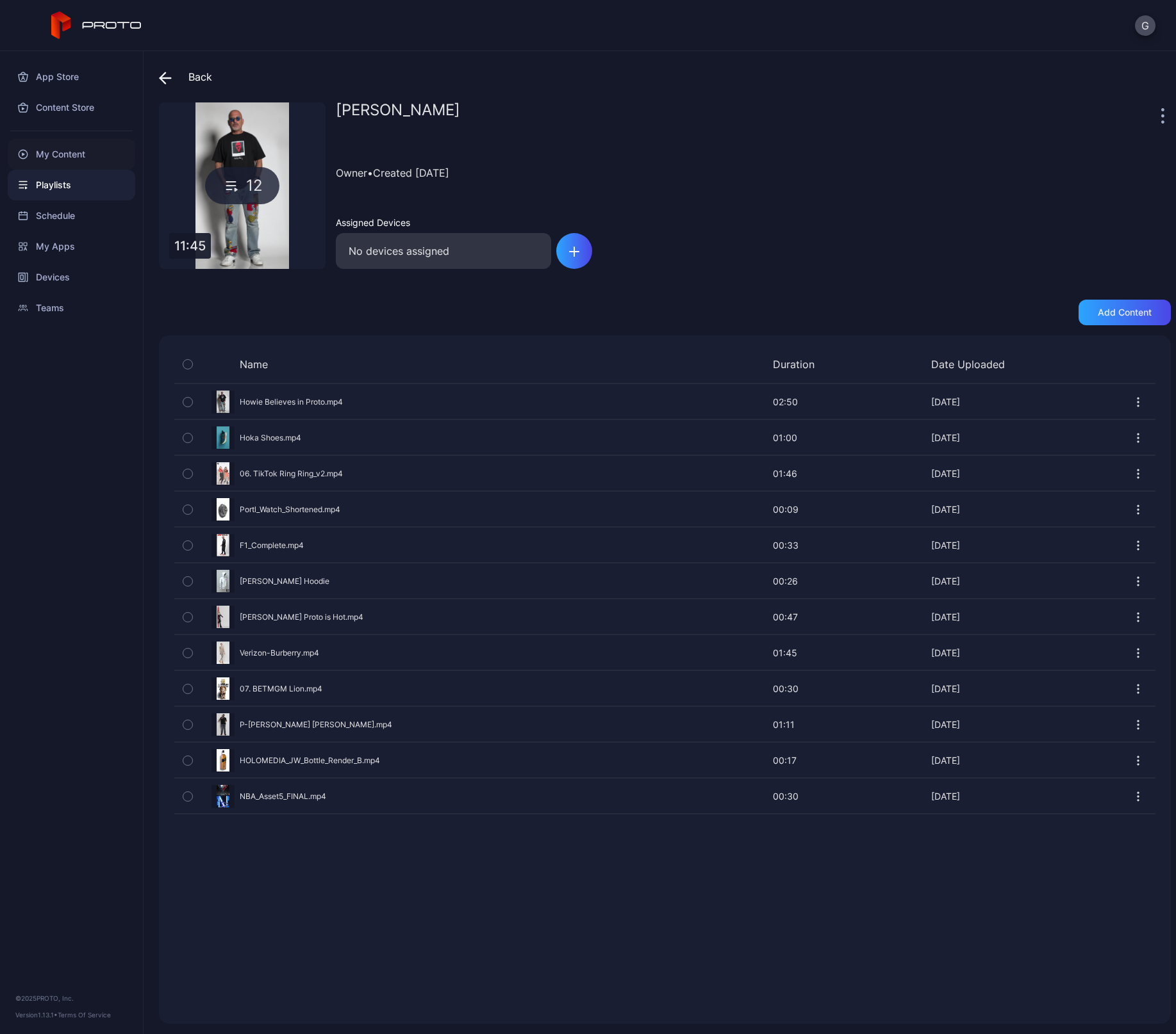
click at [54, 160] on div "My Content" at bounding box center [71, 154] width 127 height 30
